Goal: Information Seeking & Learning: Check status

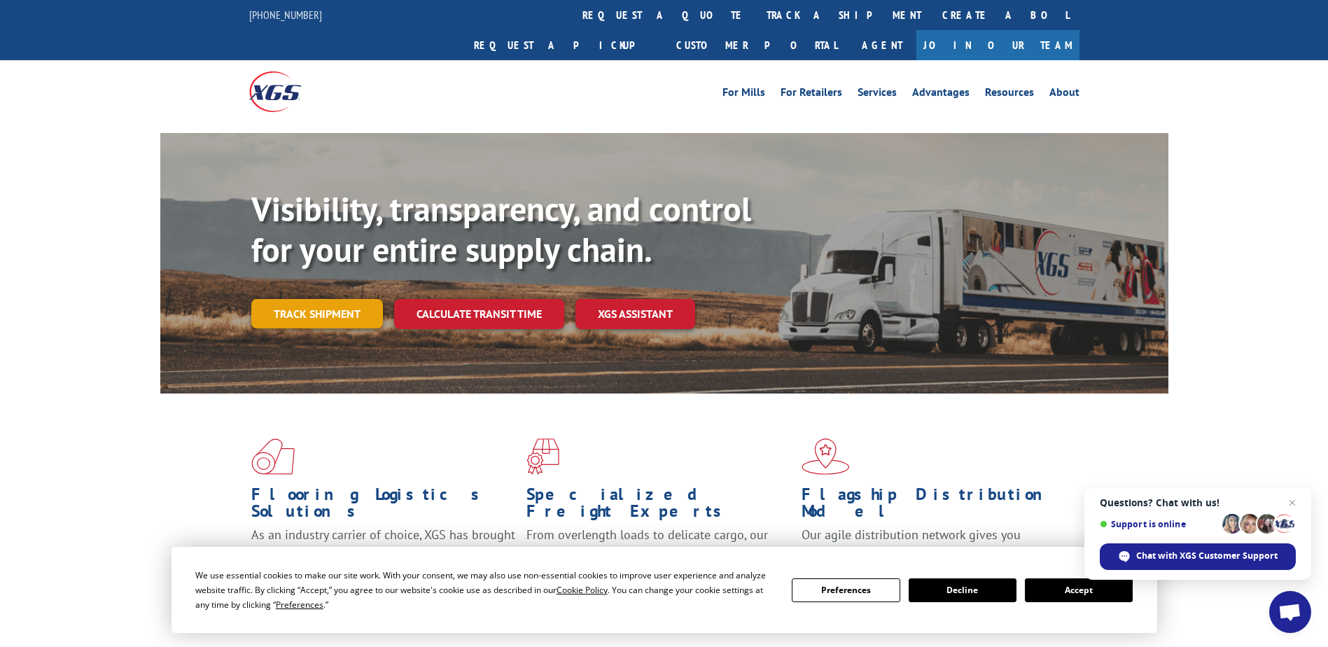
click at [334, 299] on link "Track shipment" at bounding box center [317, 313] width 132 height 29
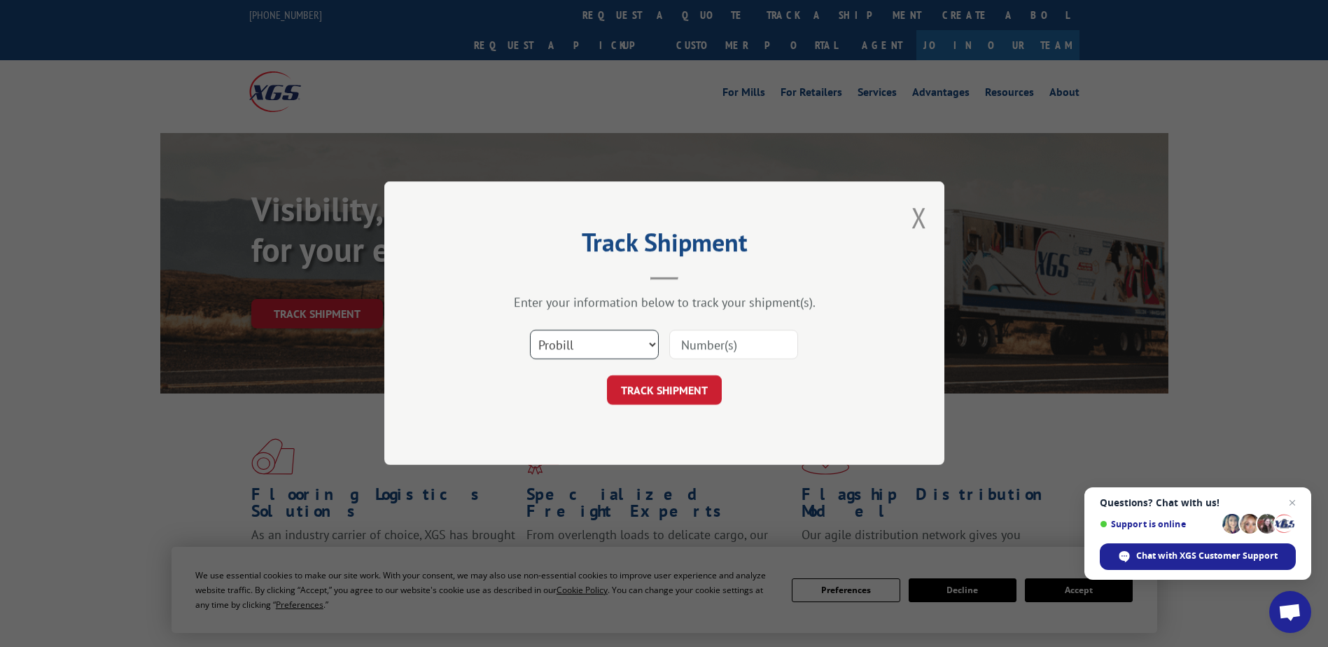
click at [623, 346] on select "Select category... Probill BOL PO" at bounding box center [594, 344] width 129 height 29
select select "bol"
click at [530, 330] on select "Select category... Probill BOL PO" at bounding box center [594, 344] width 129 height 29
click at [715, 346] on input at bounding box center [733, 344] width 129 height 29
click at [713, 346] on input at bounding box center [733, 344] width 129 height 29
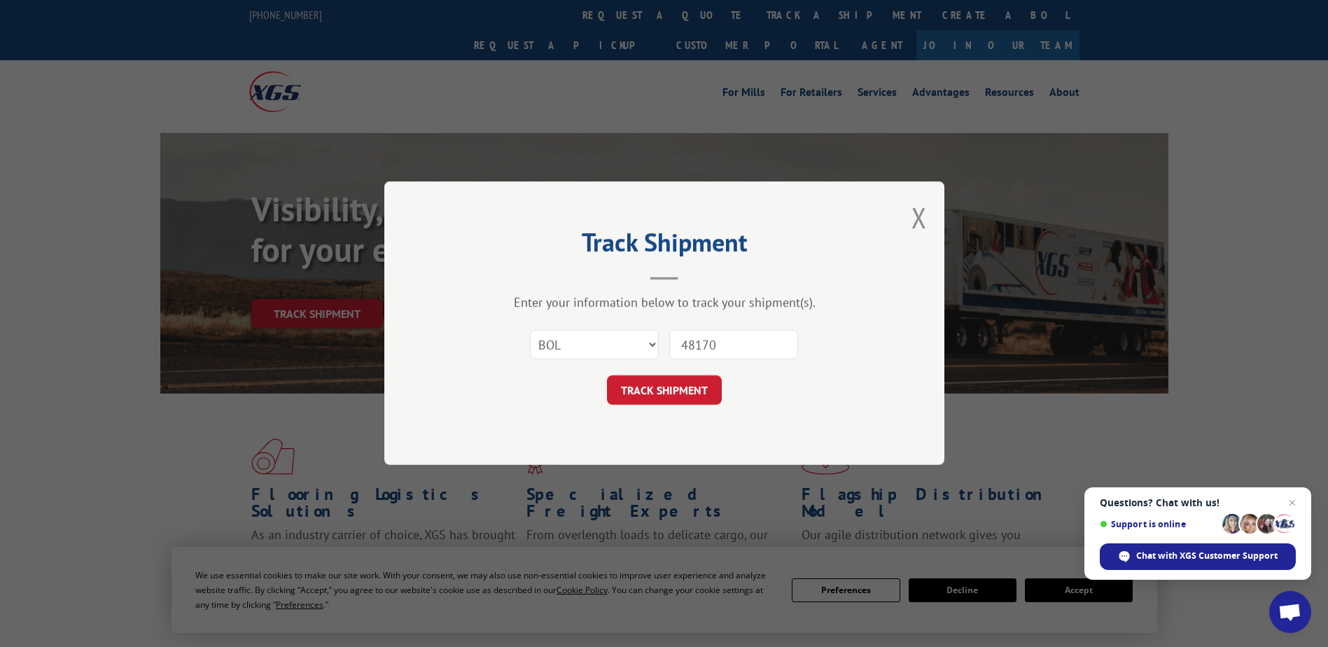
type input "481708"
click at [647, 386] on button "TRACK SHIPMENT" at bounding box center [664, 390] width 115 height 29
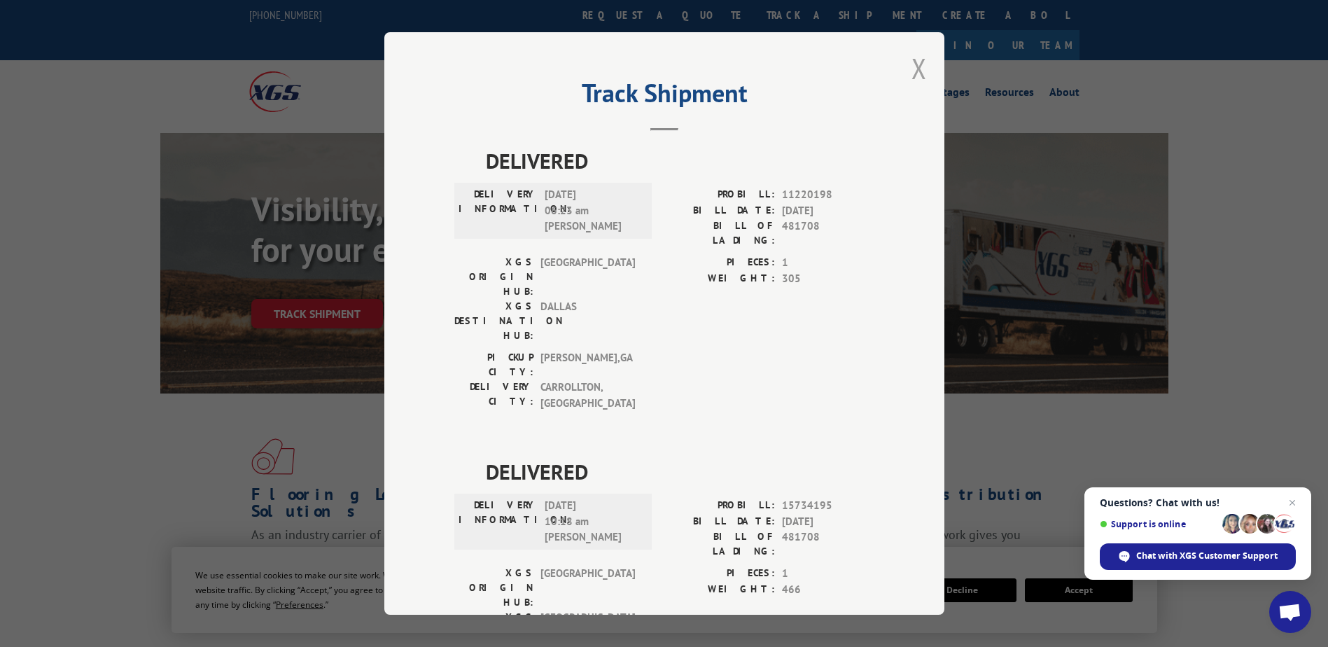
click at [916, 73] on button "Close modal" at bounding box center [918, 68] width 15 height 37
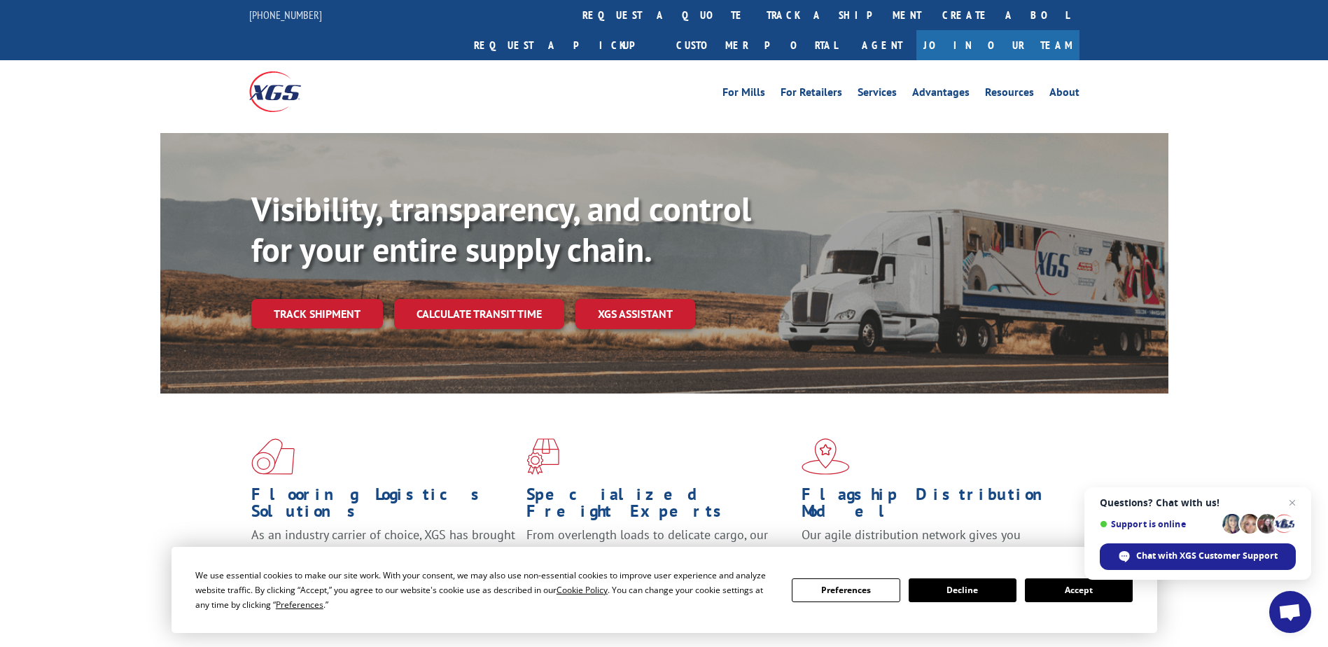
click at [451, 64] on div at bounding box center [353, 91] width 208 height 62
